Goal: Information Seeking & Learning: Learn about a topic

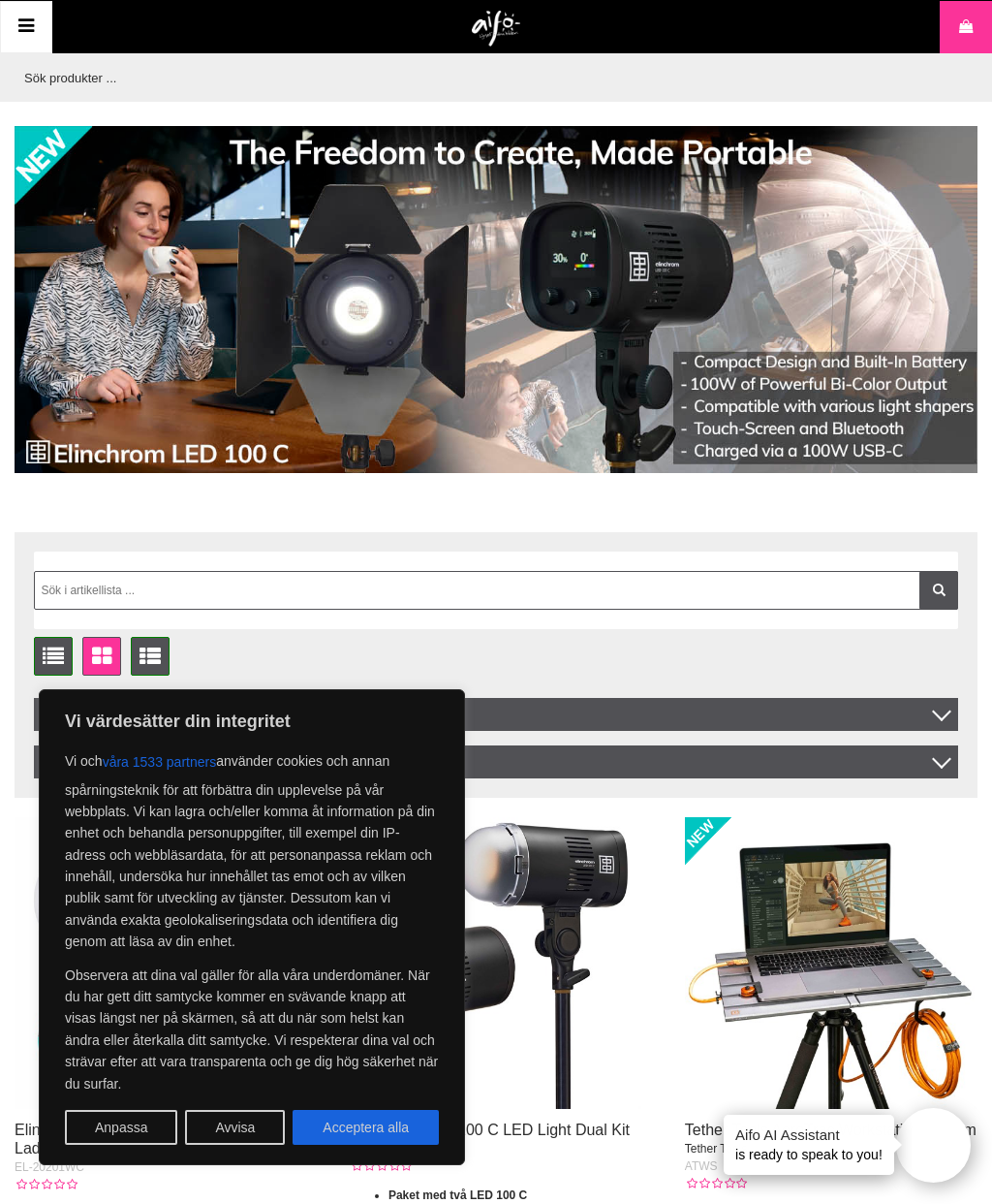
click at [219, 1125] on button "Avvisa" at bounding box center [235, 1127] width 100 height 35
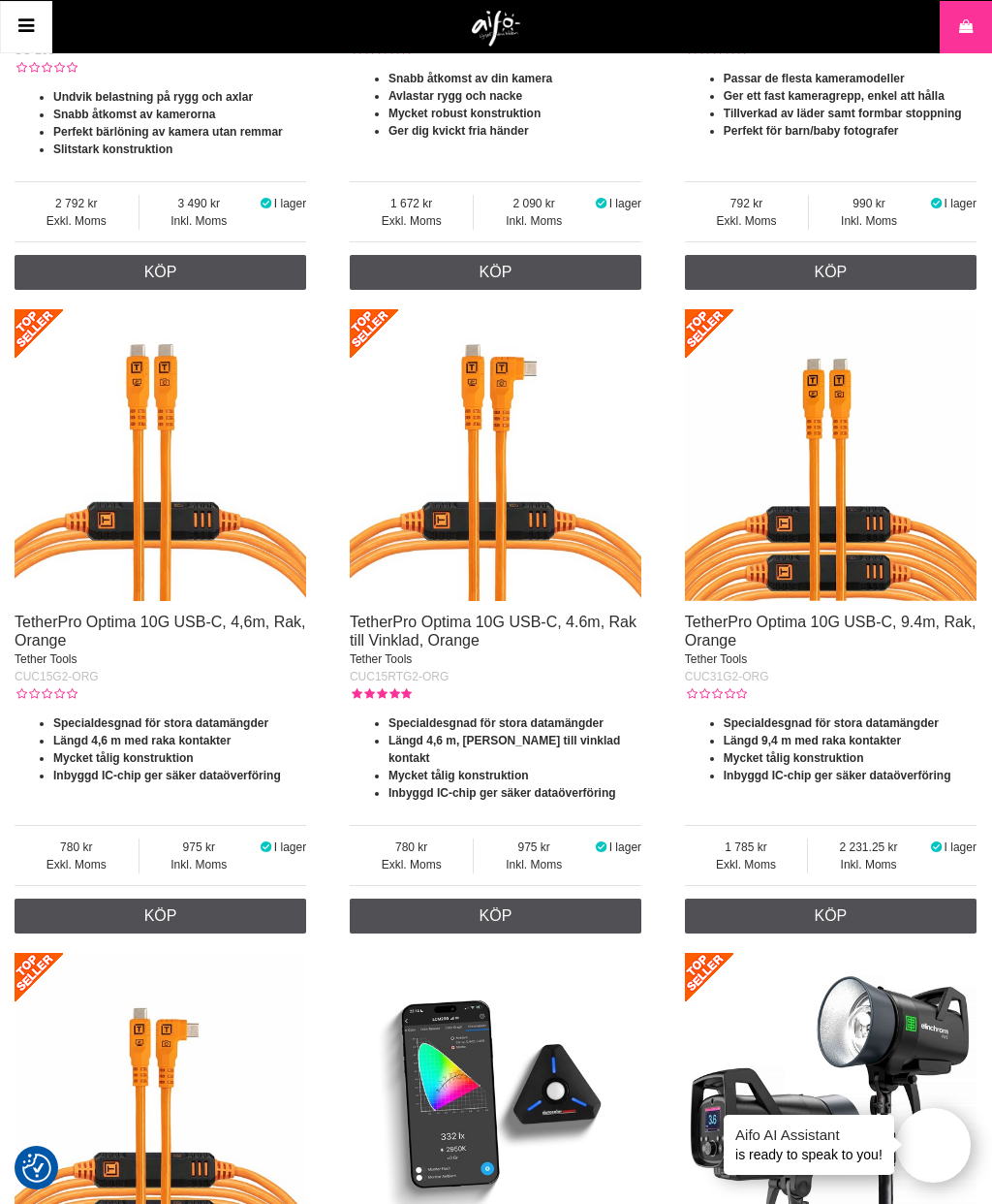
scroll to position [2993, 0]
click at [476, 518] on img at bounding box center [496, 456] width 292 height 292
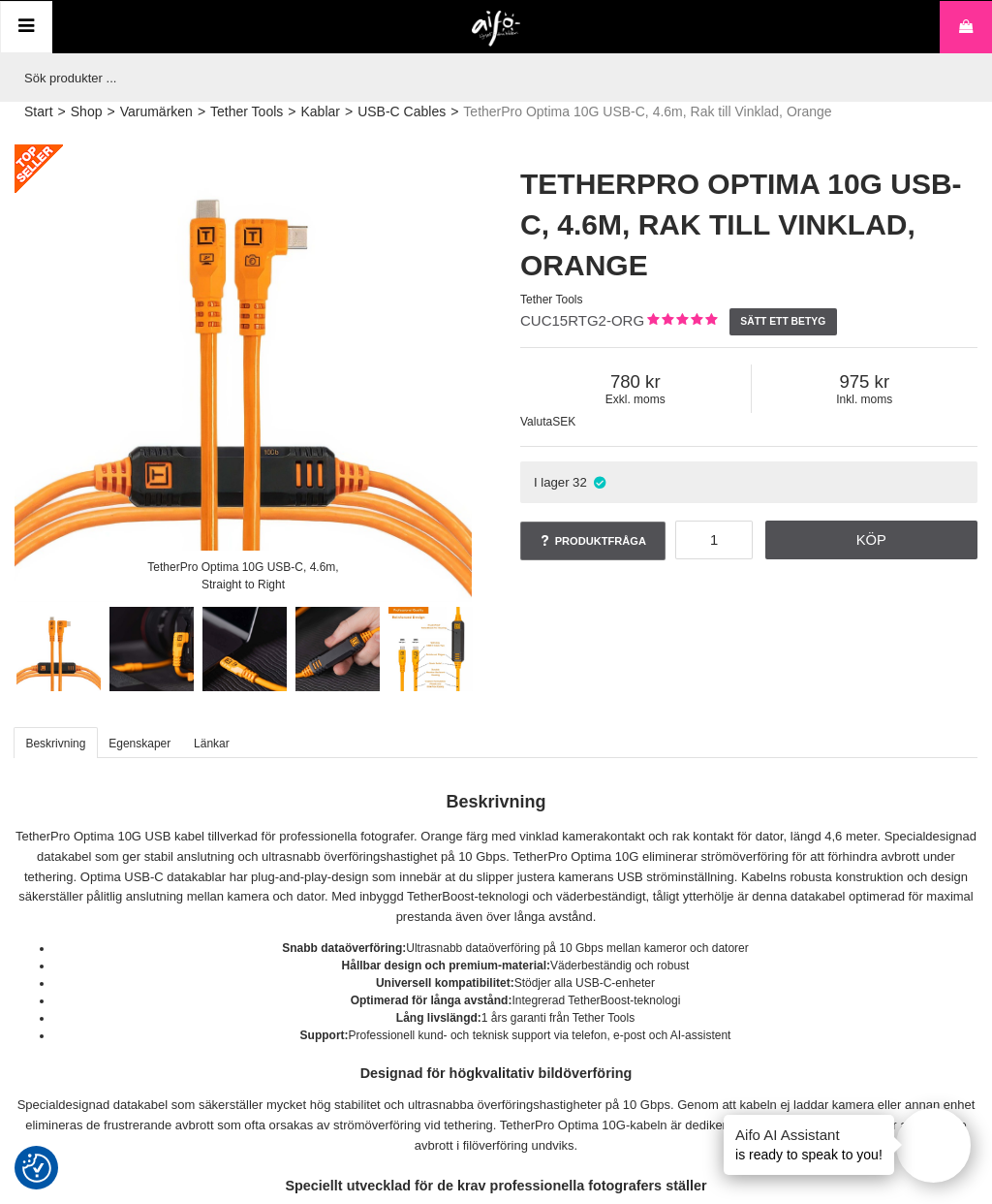
click at [160, 643] on img at bounding box center [152, 649] width 85 height 85
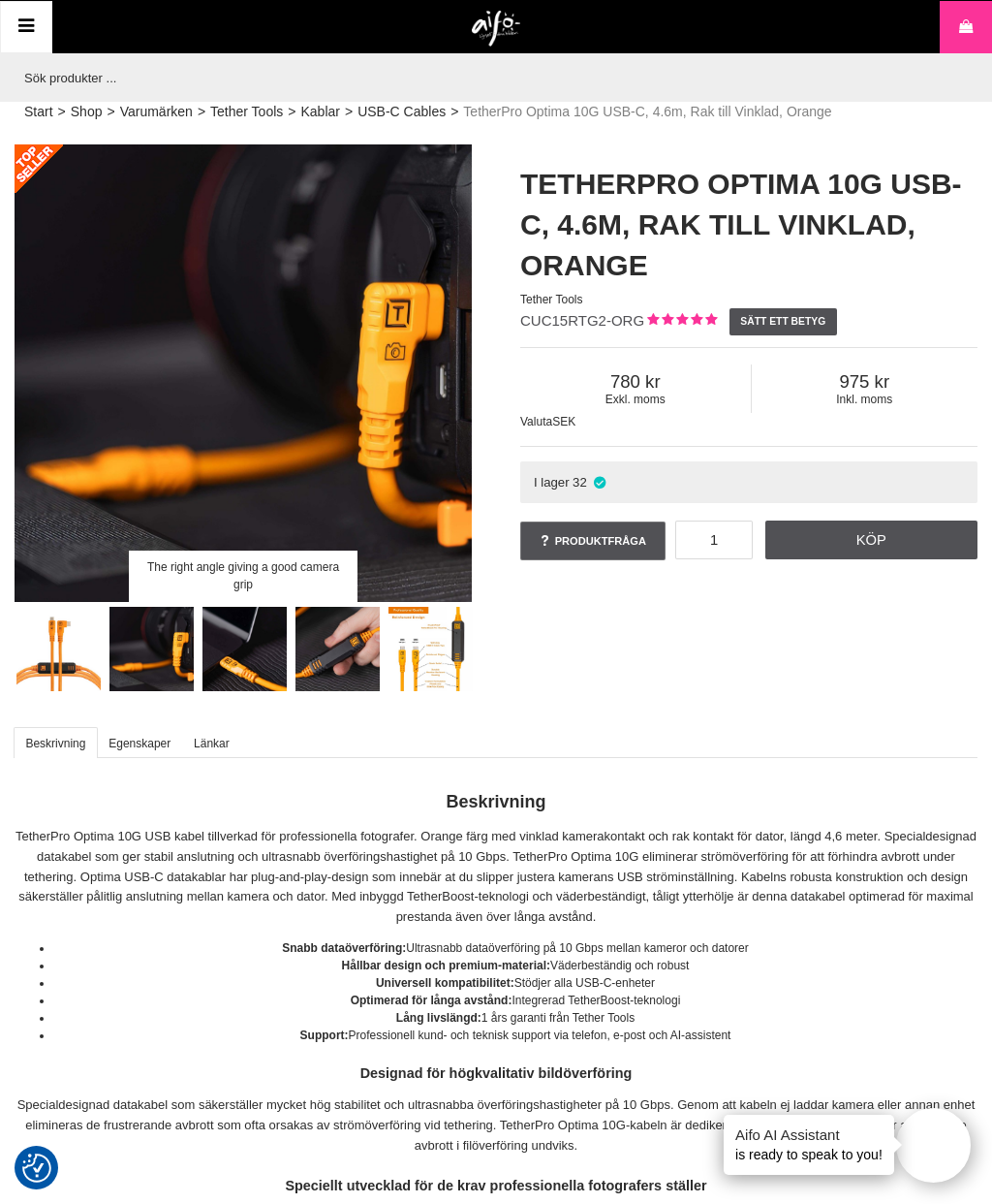
click at [165, 640] on img at bounding box center [152, 649] width 85 height 85
click at [255, 652] on img at bounding box center [245, 649] width 85 height 85
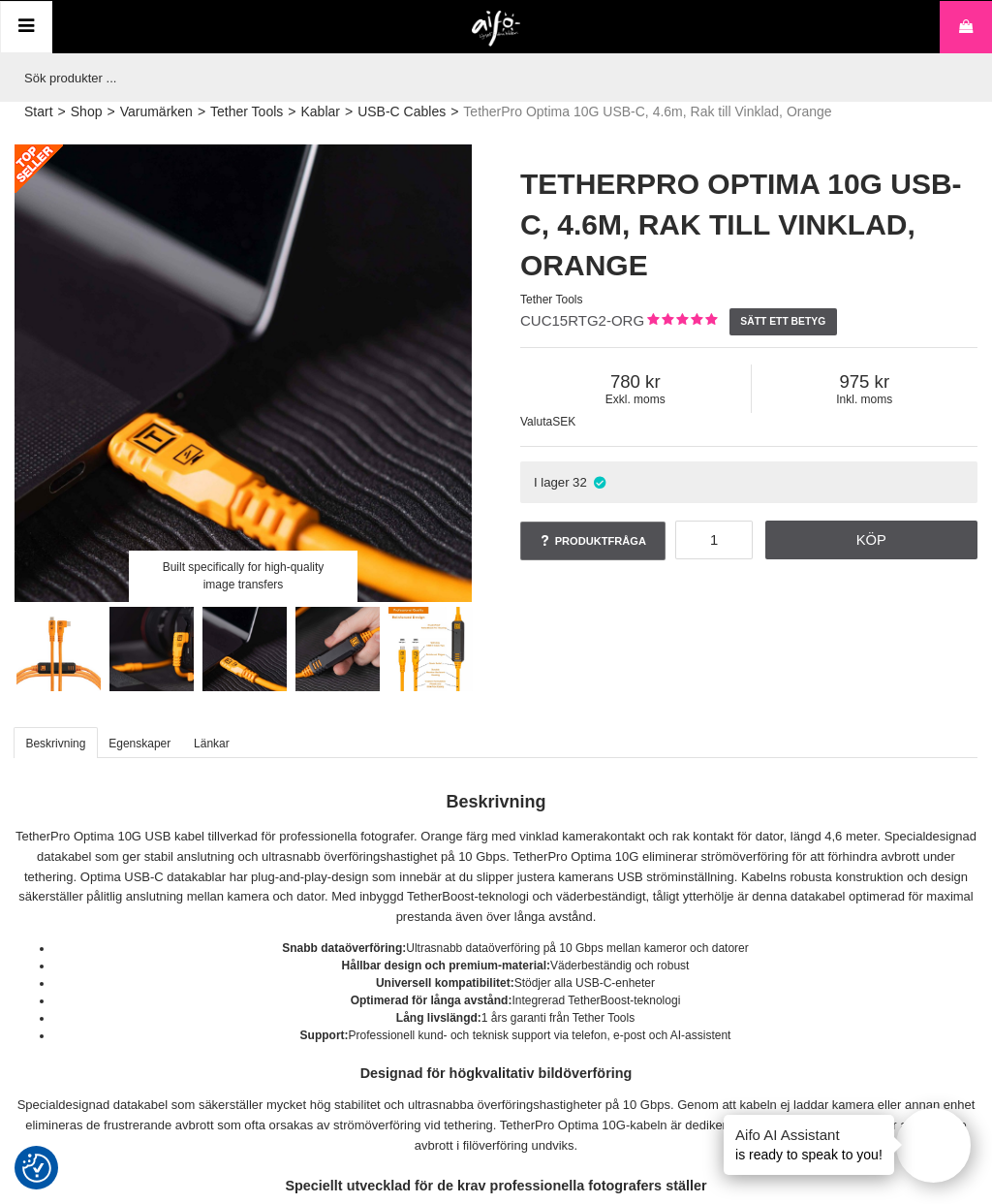
click at [350, 653] on img at bounding box center [338, 649] width 85 height 85
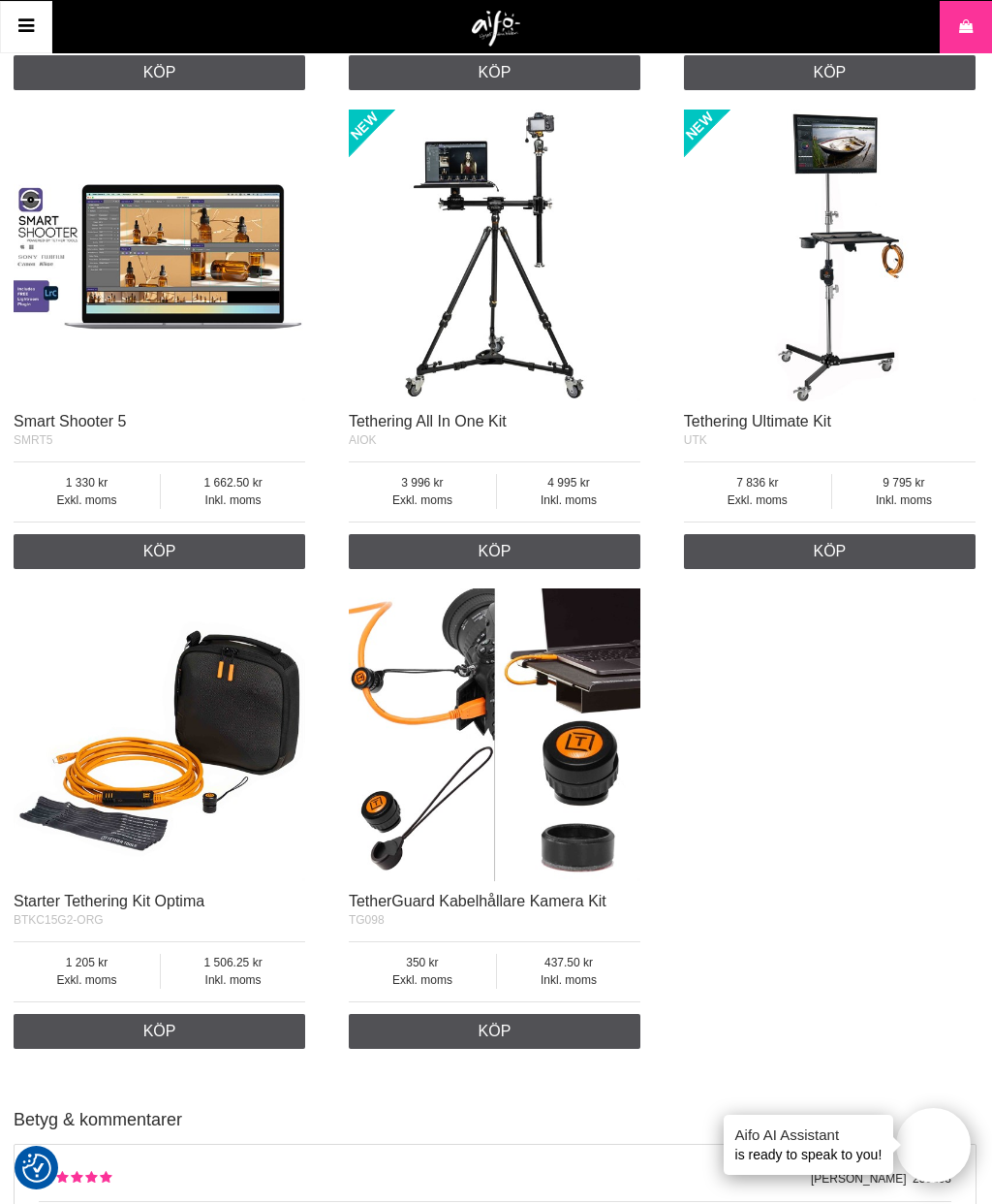
scroll to position [2196, 7]
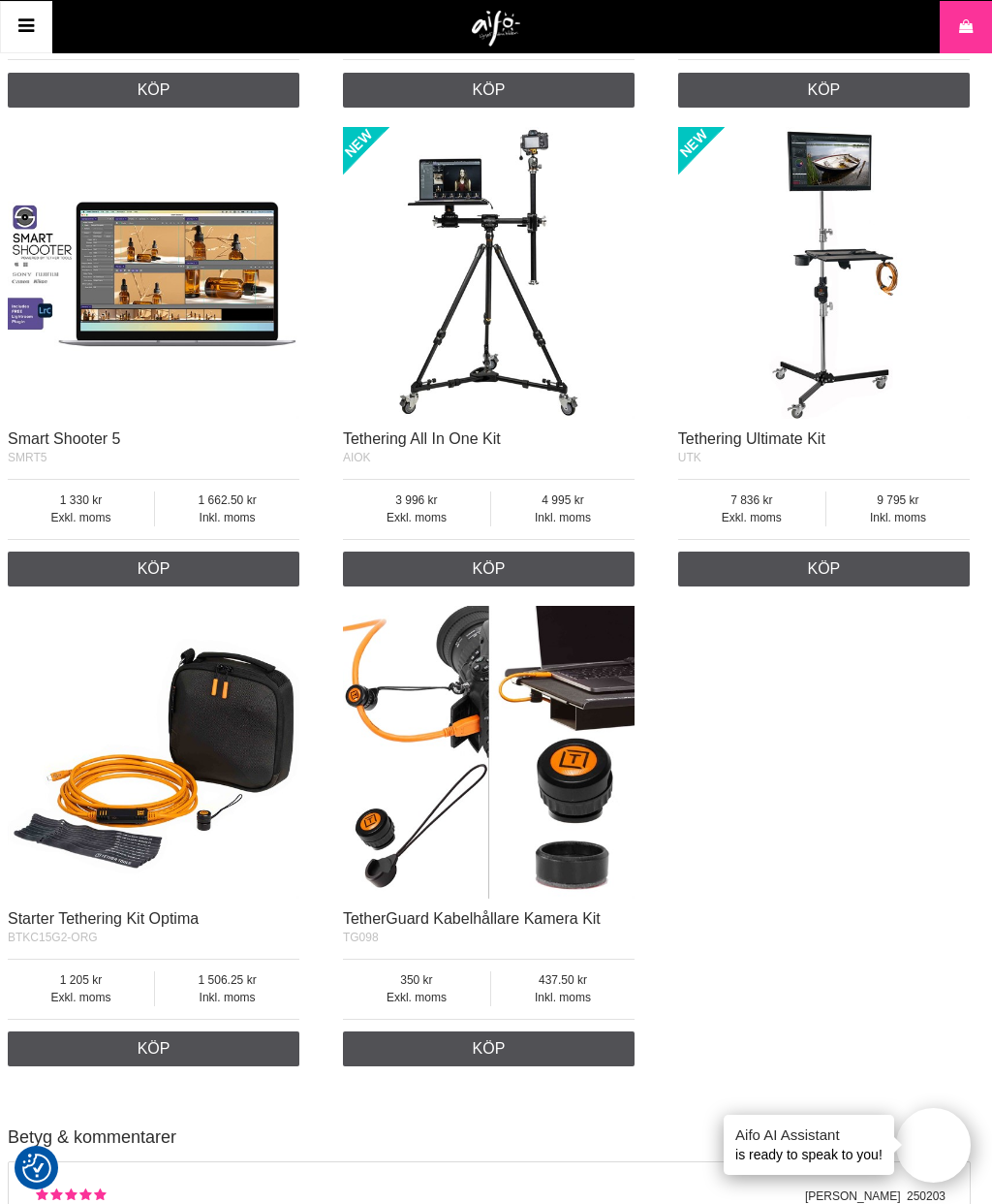
click at [579, 686] on img at bounding box center [489, 751] width 292 height 292
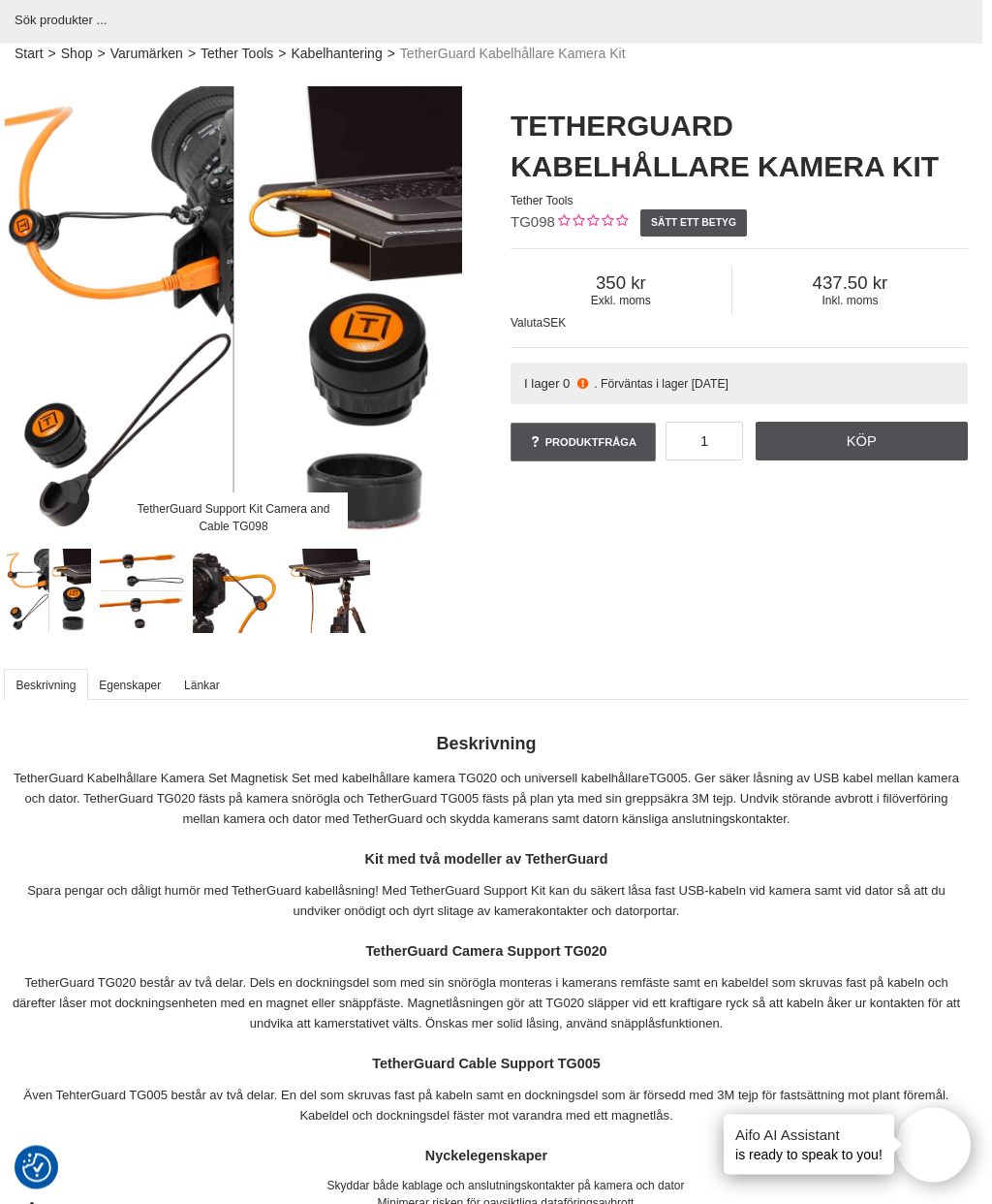
scroll to position [0, 10]
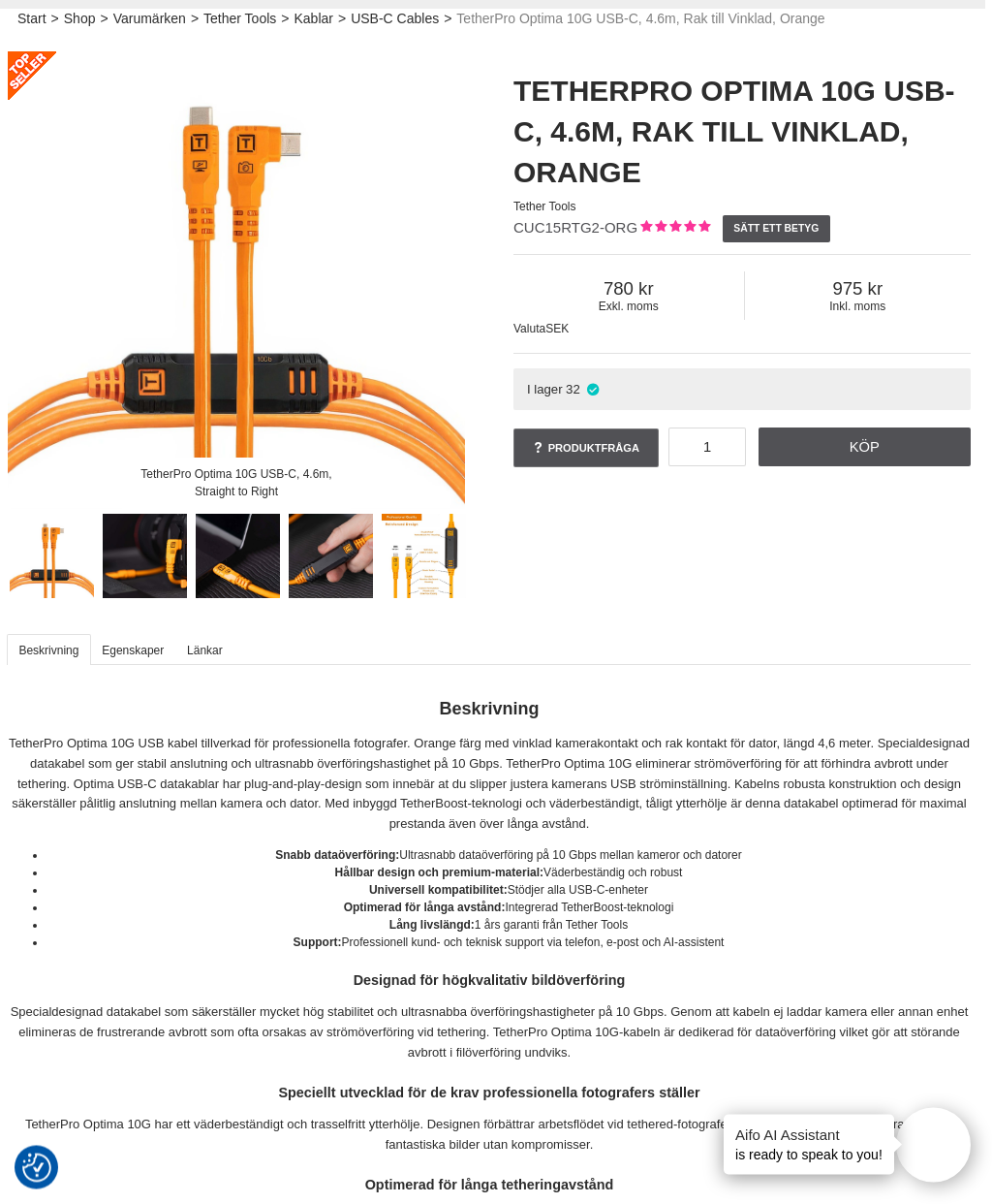
scroll to position [0, 7]
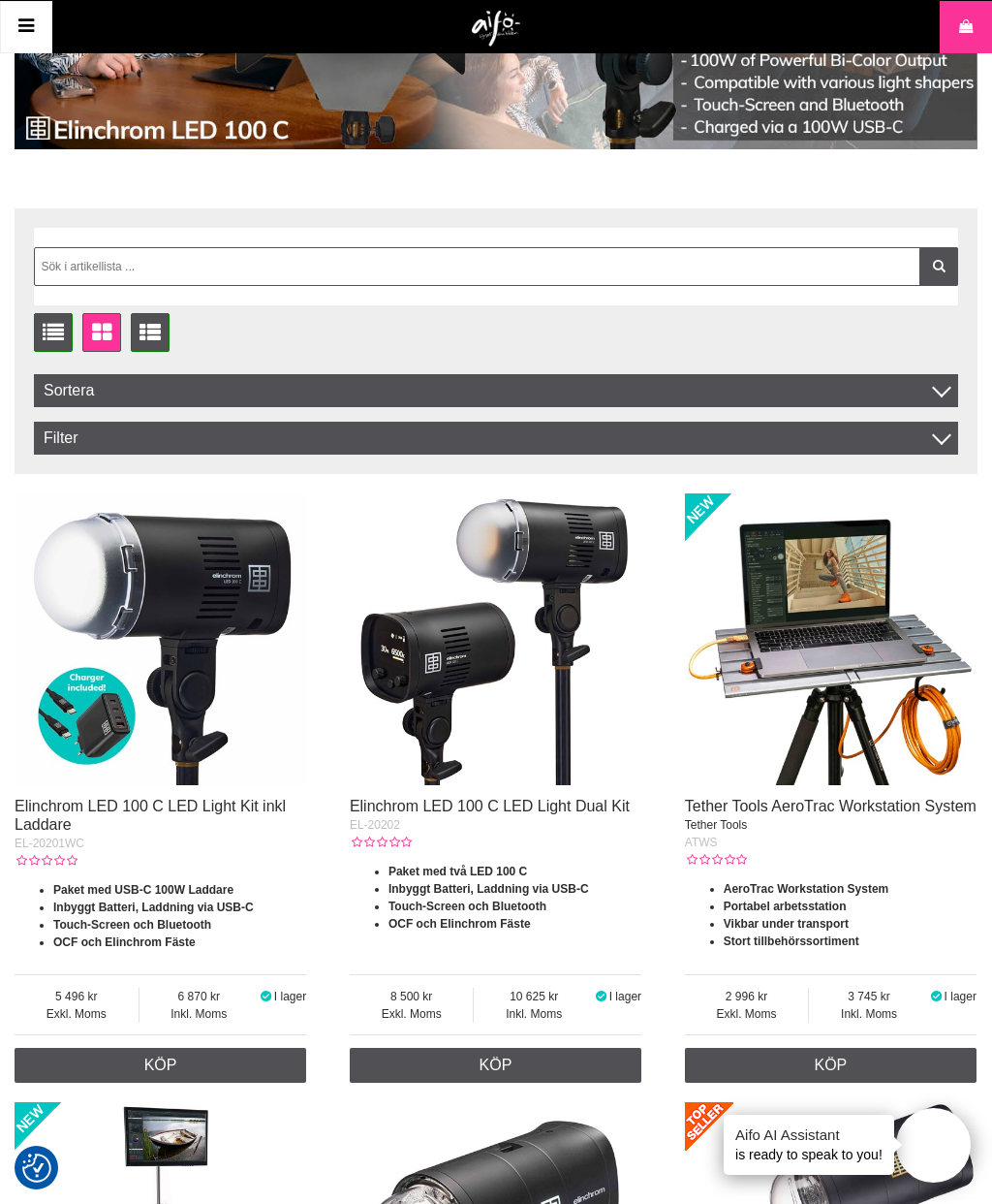
scroll to position [333, 0]
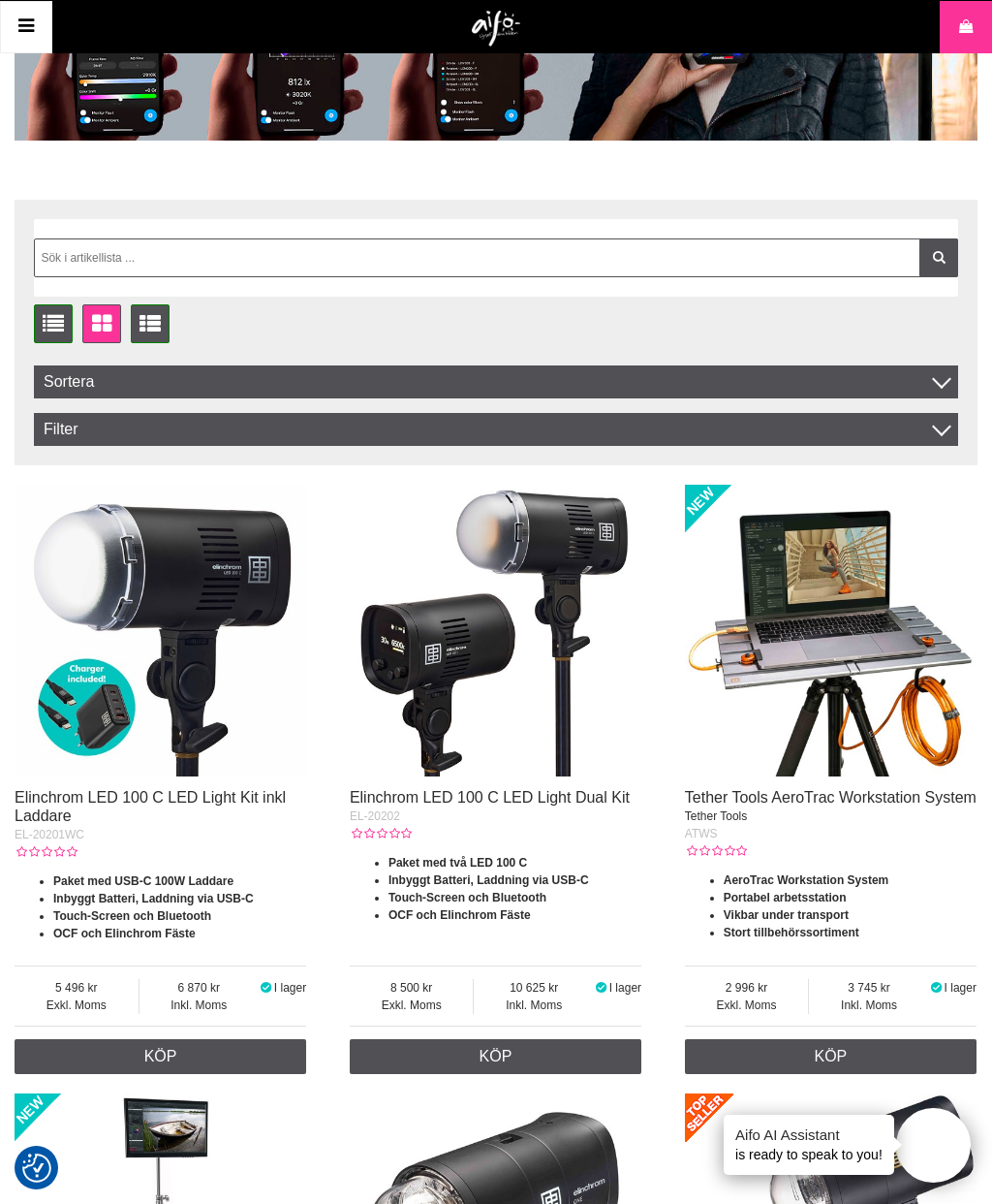
click at [837, 659] on img at bounding box center [830, 630] width 292 height 292
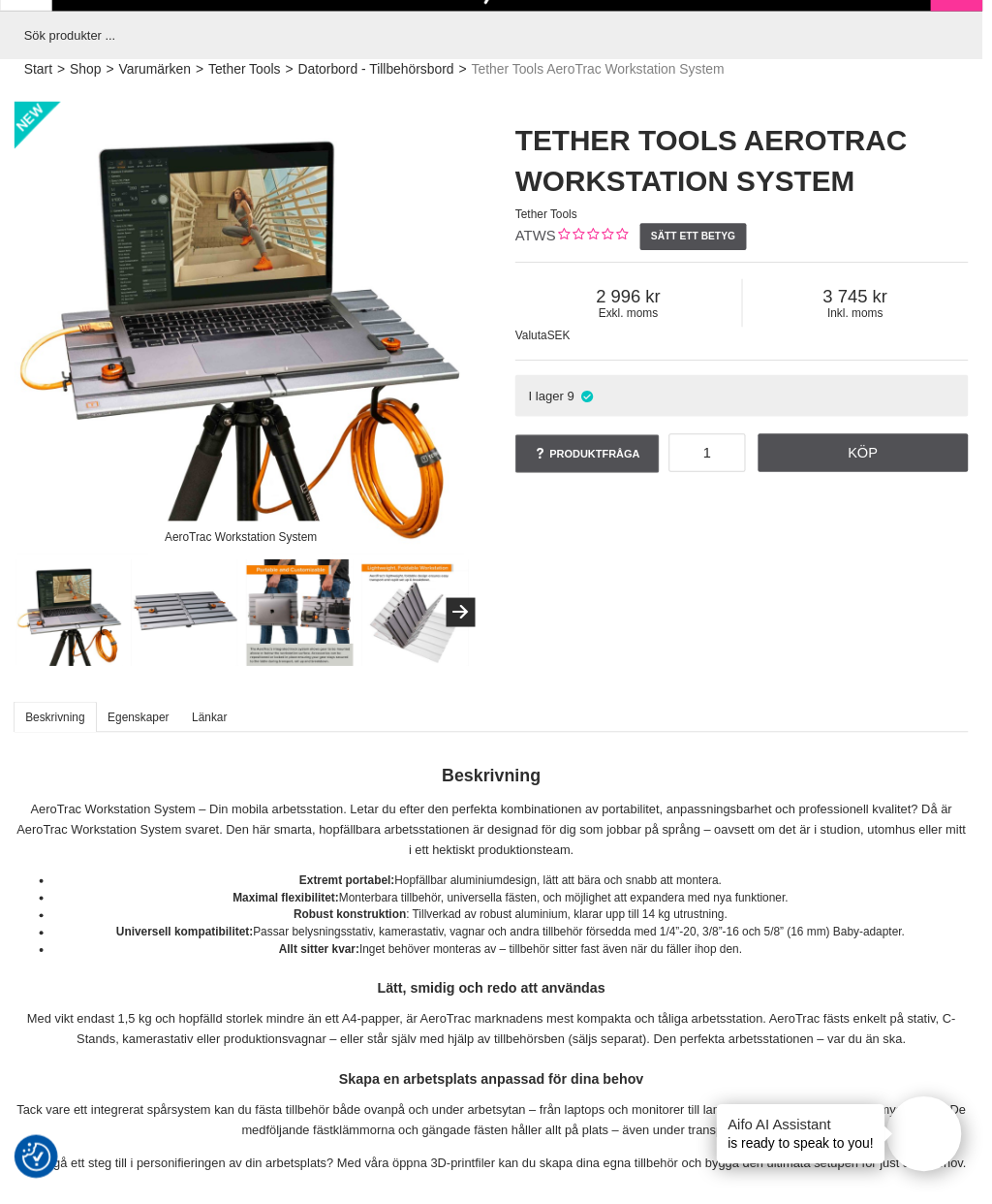
scroll to position [64, 0]
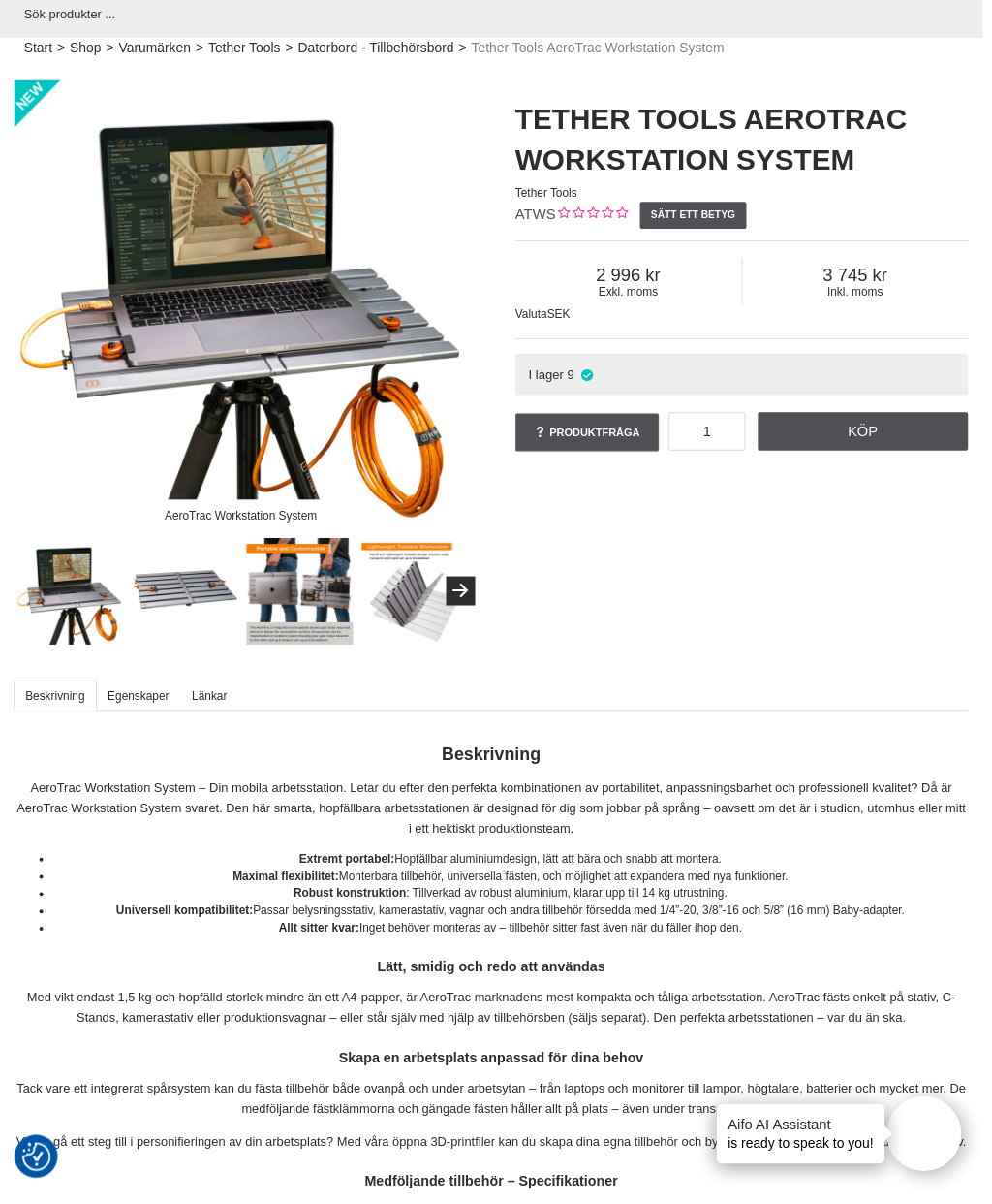
click at [40, 599] on img at bounding box center [71, 597] width 109 height 109
click at [163, 588] on img at bounding box center [187, 597] width 109 height 109
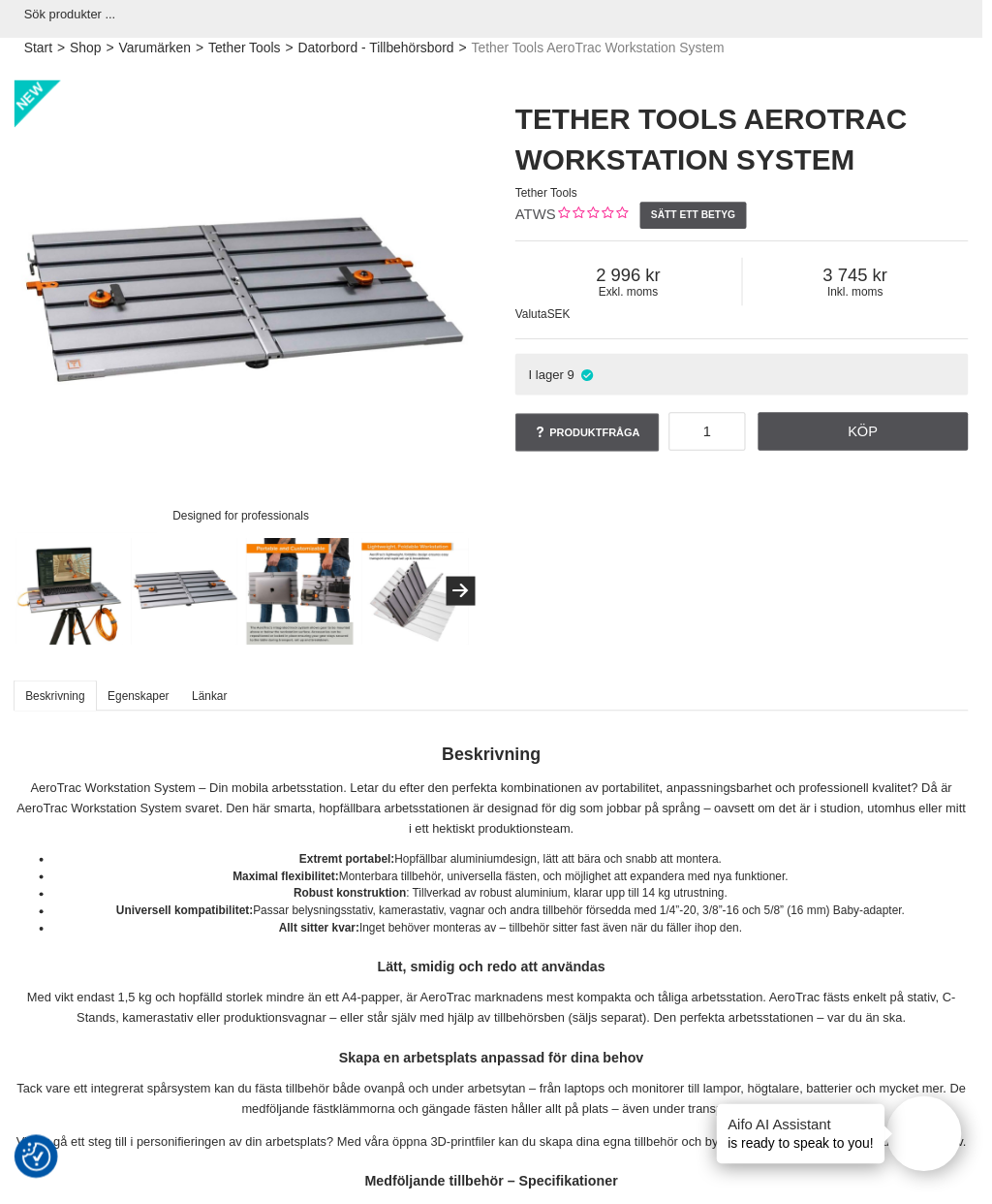
click at [287, 602] on img at bounding box center [304, 597] width 109 height 109
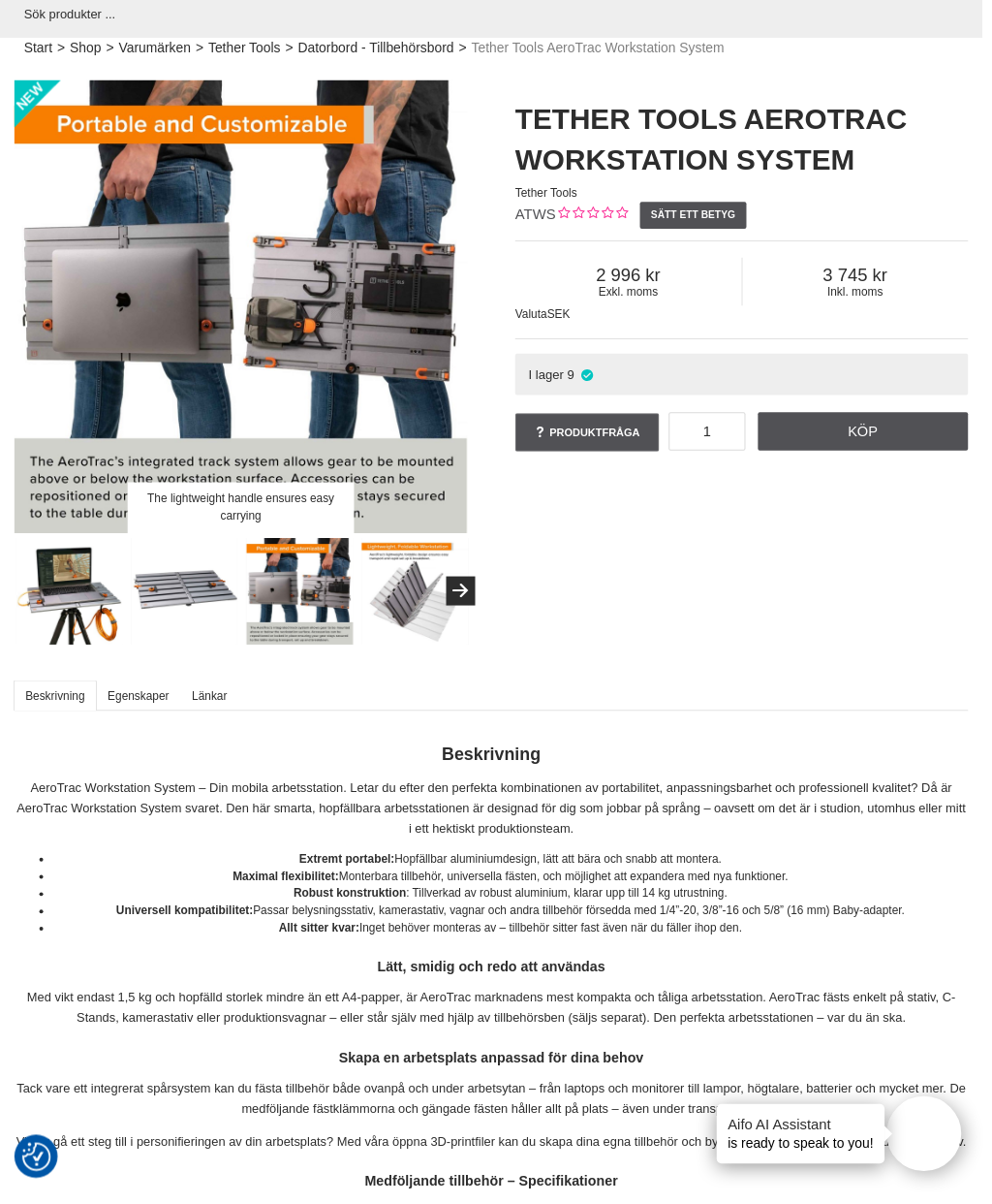
click at [413, 605] on img at bounding box center [420, 597] width 109 height 109
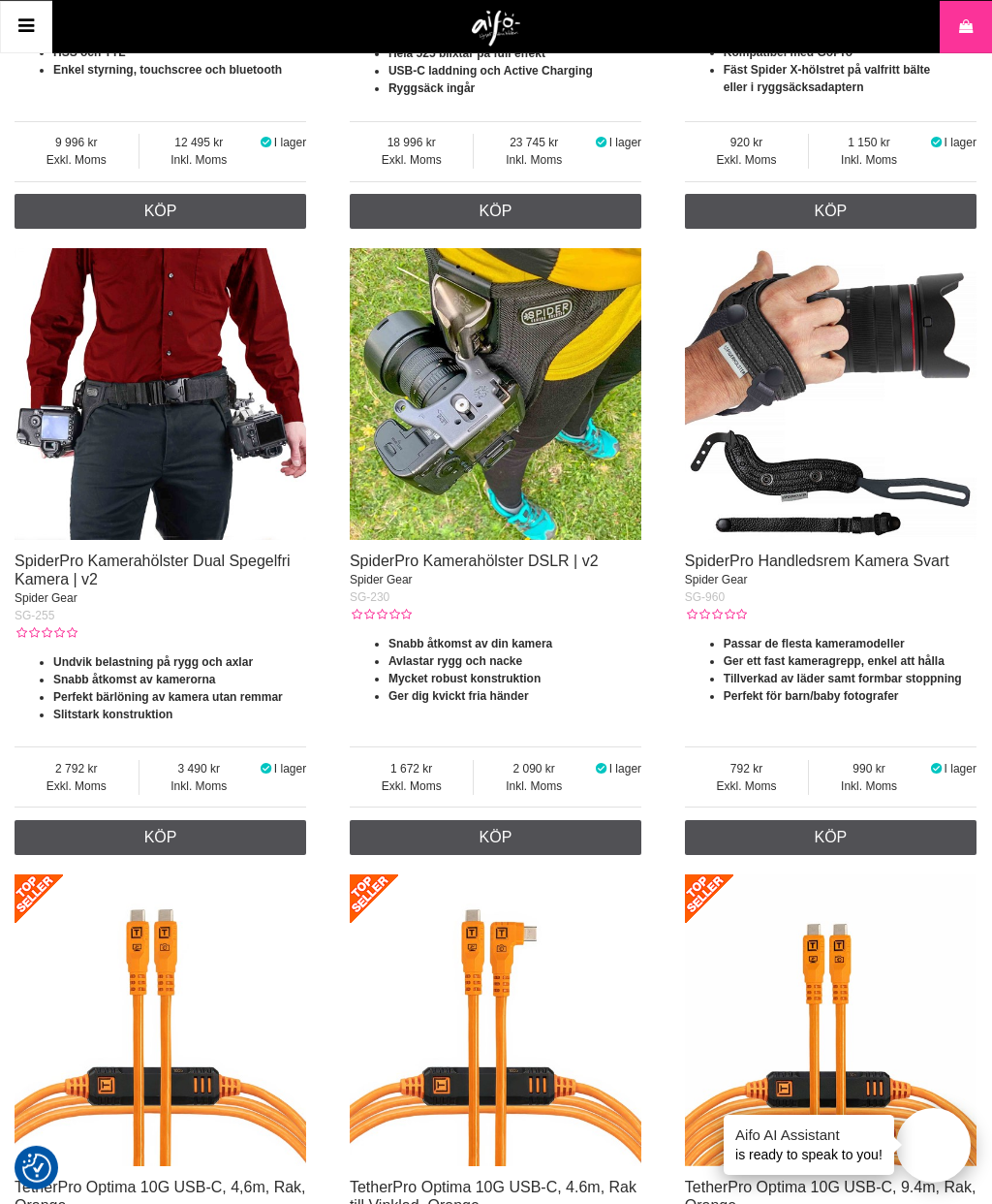
scroll to position [2428, 0]
